Goal: Task Accomplishment & Management: Use online tool/utility

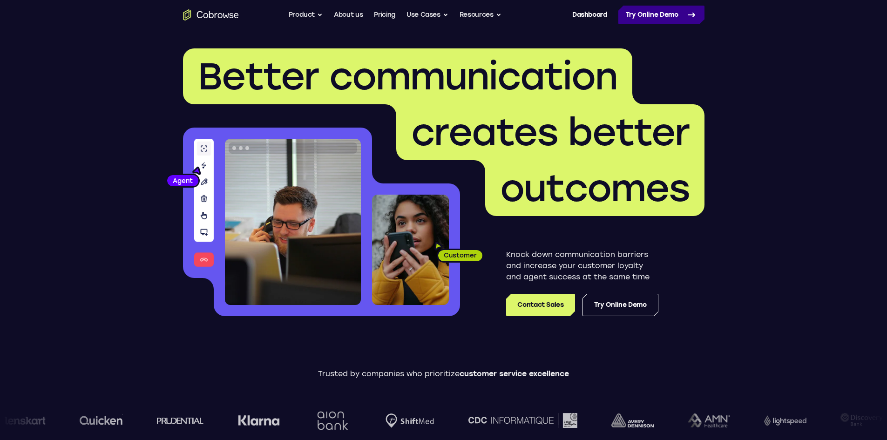
click at [651, 21] on link "Try Online Demo" at bounding box center [662, 15] width 86 height 19
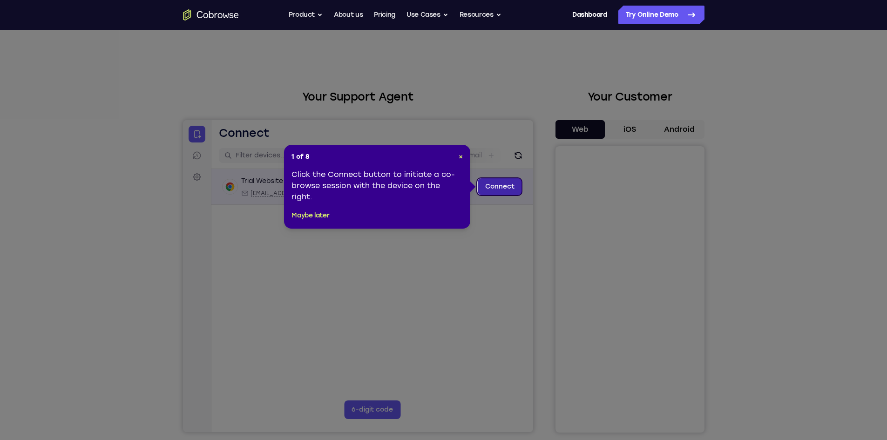
click at [498, 182] on link "Connect" at bounding box center [499, 186] width 44 height 17
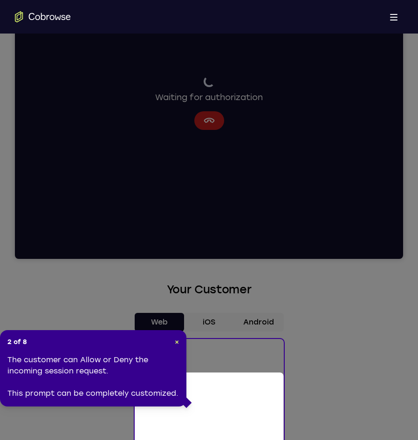
scroll to position [148, 0]
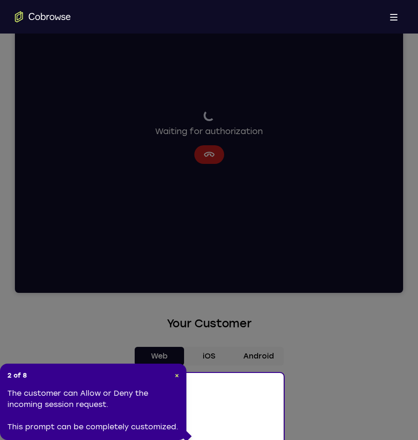
click at [332, 193] on icon at bounding box center [212, 330] width 425 height 660
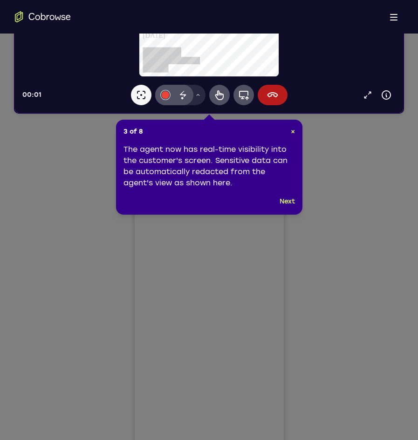
scroll to position [0, 0]
click at [287, 194] on div "3 of 8 × The agent now has real-time visibility into the customer's screen. Sen…" at bounding box center [209, 167] width 186 height 95
click at [287, 197] on button "Next" at bounding box center [286, 201] width 15 height 11
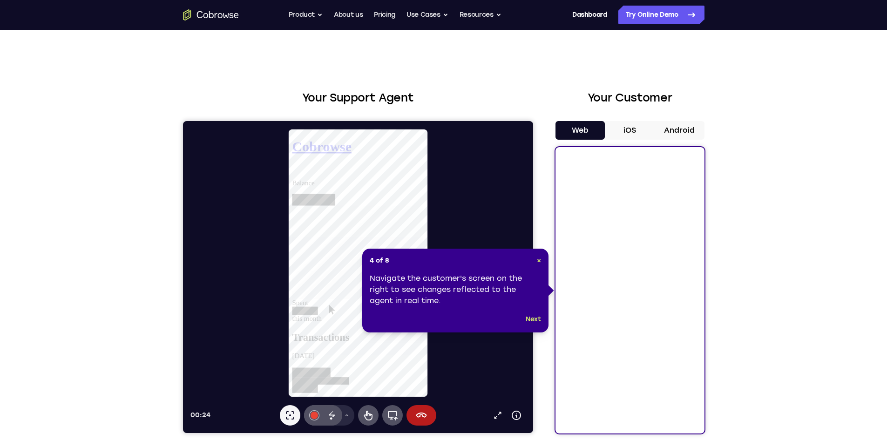
click at [634, 133] on button "iOS" at bounding box center [630, 130] width 50 height 19
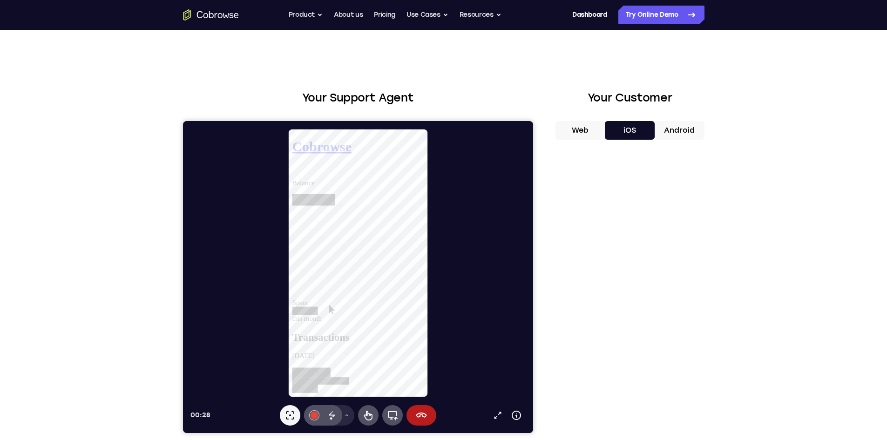
click at [590, 138] on button "Web" at bounding box center [581, 130] width 50 height 19
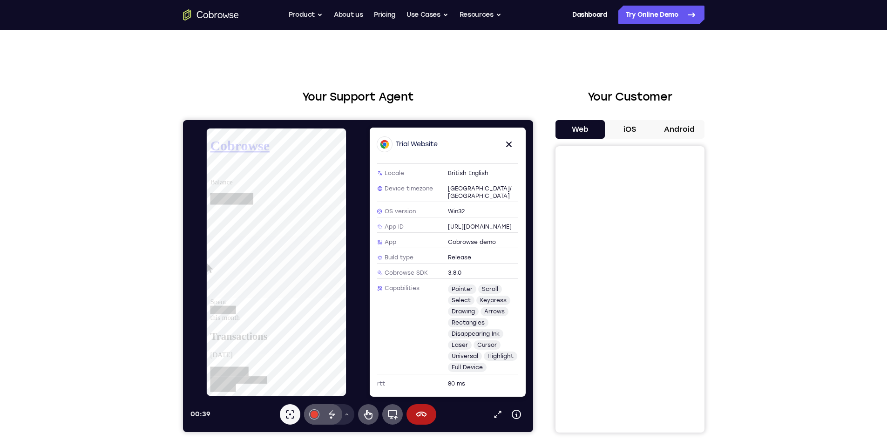
scroll to position [0, 0]
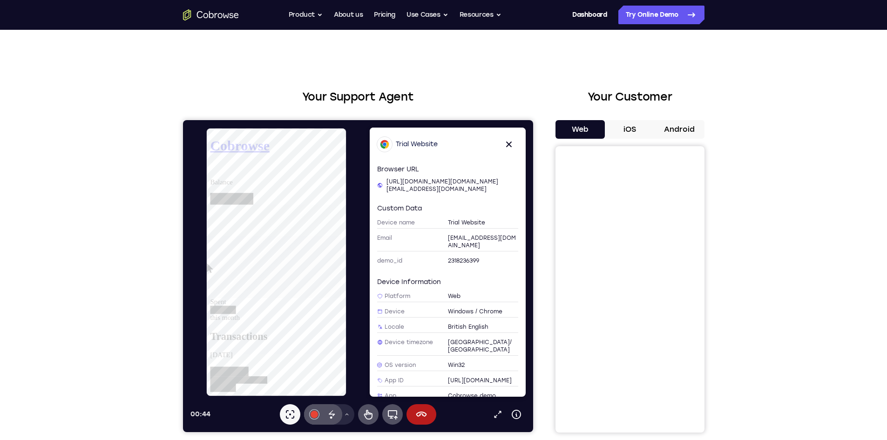
click at [390, 181] on span "https://cobrowse-sdk-js-examples.cbrws.io/web-example/demo/?api=https://cobrows…" at bounding box center [442, 185] width 112 height 14
drag, startPoint x: 390, startPoint y: 181, endPoint x: 509, endPoint y: 202, distance: 120.5
click at [509, 202] on div "Browser URL https://cobrowse-sdk-js-examples.cbrws.io/web-example/demo/?api=htt…" at bounding box center [447, 279] width 156 height 236
copy span "https://cobrowse-sdk-js-examples.cbrws.io/web-example/demo/?api=https://cobrows…"
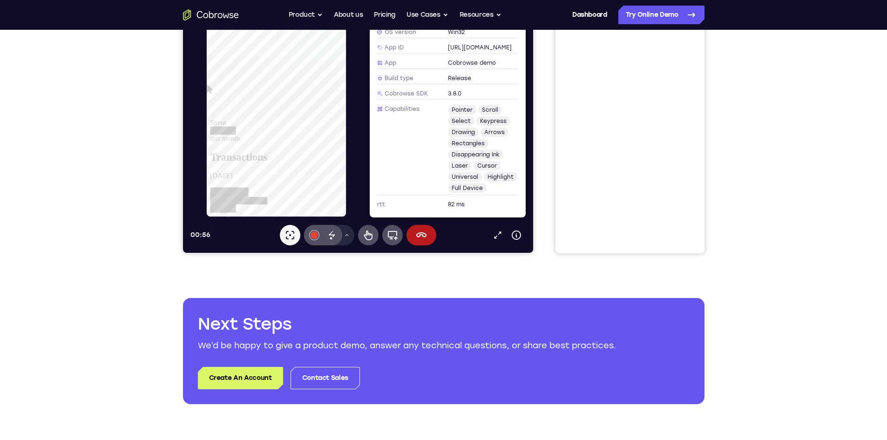
scroll to position [181, 0]
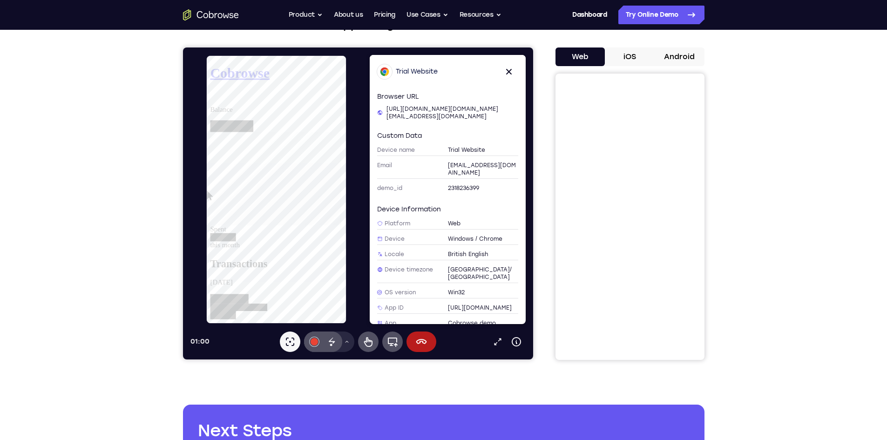
scroll to position [165, 0]
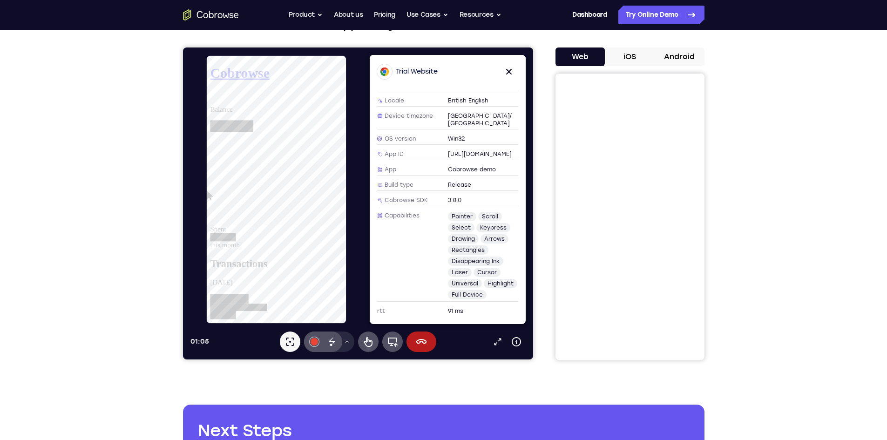
click at [448, 150] on span "https://cobrowse-sdk-js-examples.cbrws.io" at bounding box center [480, 153] width 64 height 7
drag, startPoint x: 447, startPoint y: 136, endPoint x: 530, endPoint y: 150, distance: 83.6
copy div "https://cobrowse-sdk-js-examples.cbrws.io"
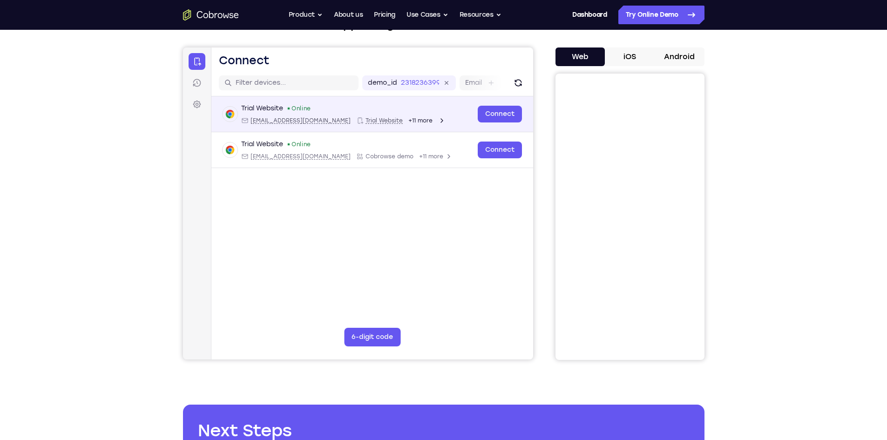
click at [380, 124] on div "Trial Website Online web@example.com Trial Website +11 more web@example.com Tri…" at bounding box center [372, 114] width 322 height 36
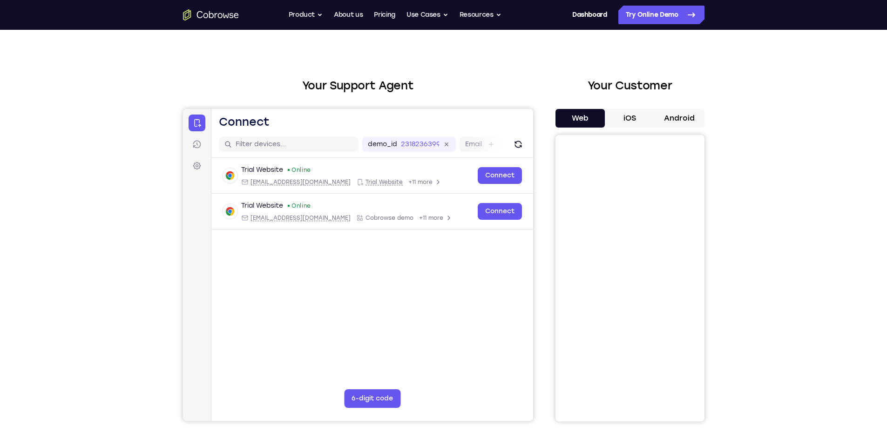
scroll to position [0, 0]
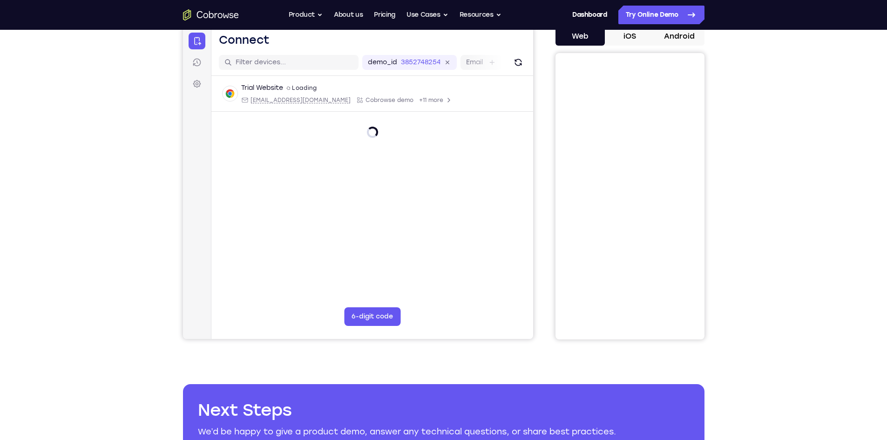
scroll to position [92, 0]
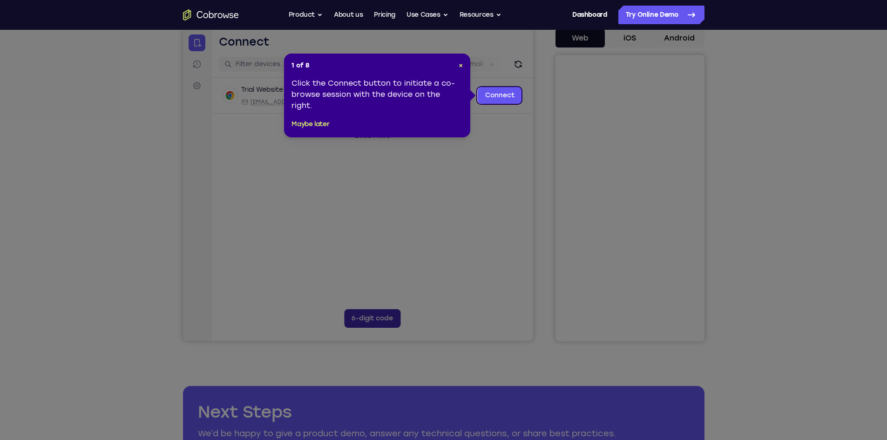
click at [378, 316] on icon at bounding box center [447, 220] width 894 height 440
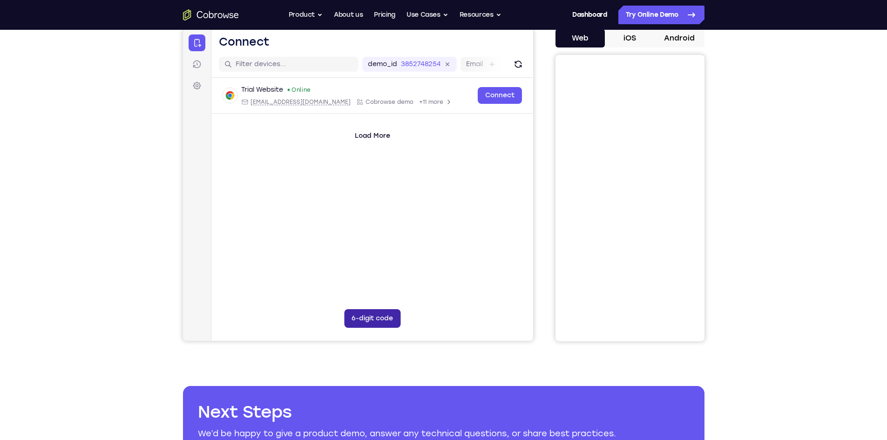
click at [379, 323] on button "6-digit code" at bounding box center [372, 318] width 56 height 19
type input "1"
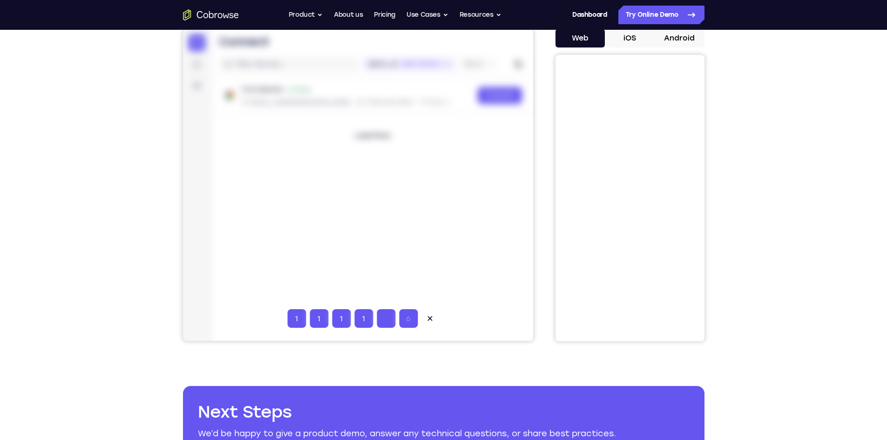
type input "1"
click at [432, 319] on icon at bounding box center [429, 318] width 9 height 9
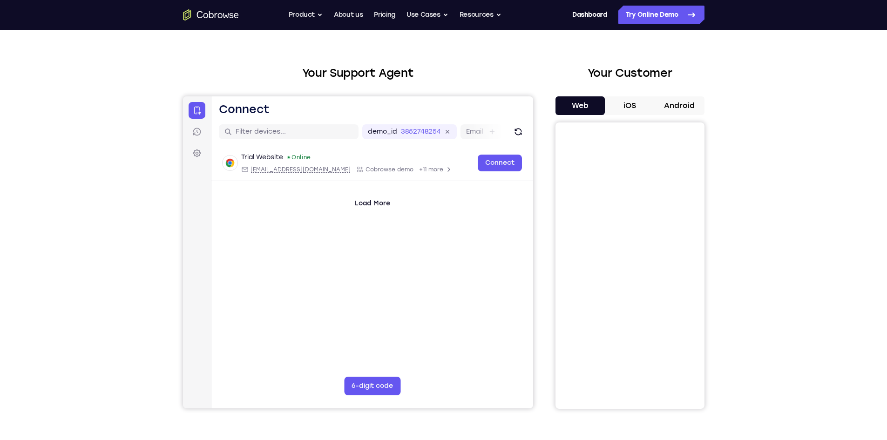
scroll to position [0, 0]
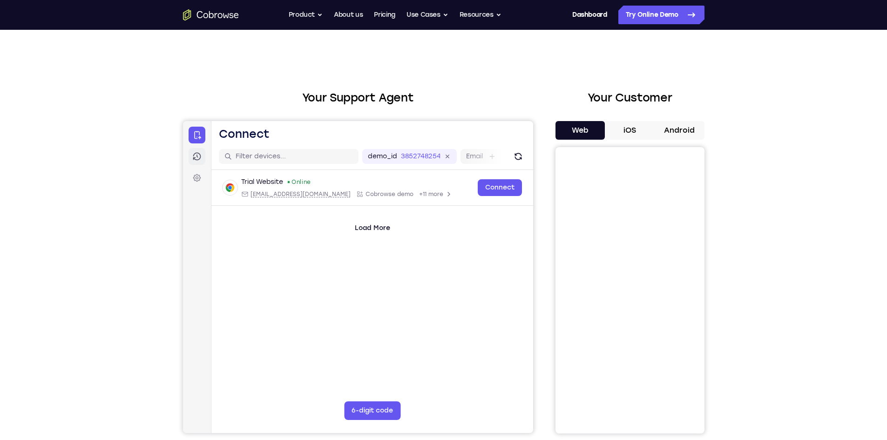
click at [194, 155] on icon at bounding box center [196, 156] width 9 height 9
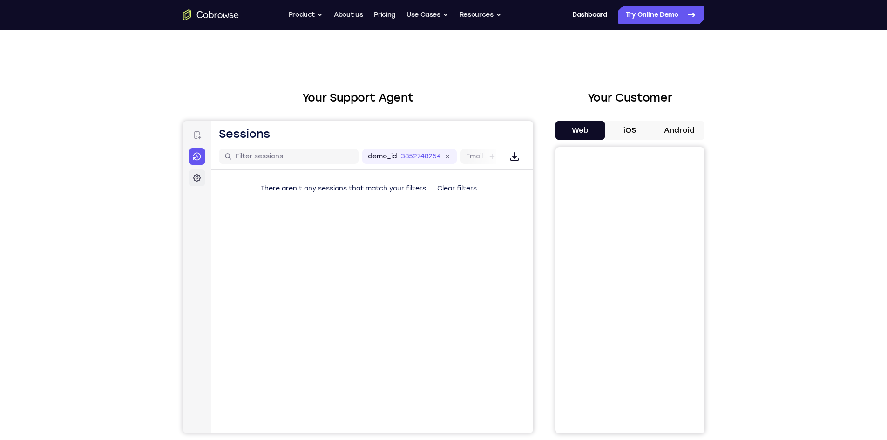
click at [193, 176] on icon at bounding box center [197, 178] width 8 height 8
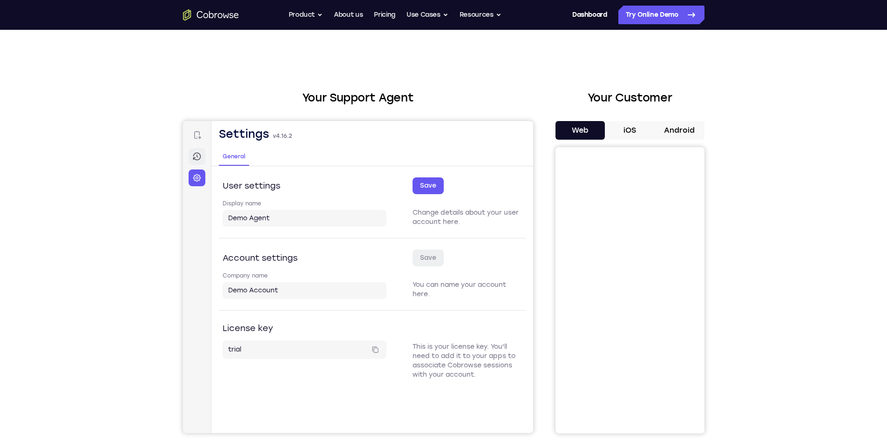
click at [195, 151] on link "Sessions" at bounding box center [196, 156] width 17 height 17
